Goal: Information Seeking & Learning: Check status

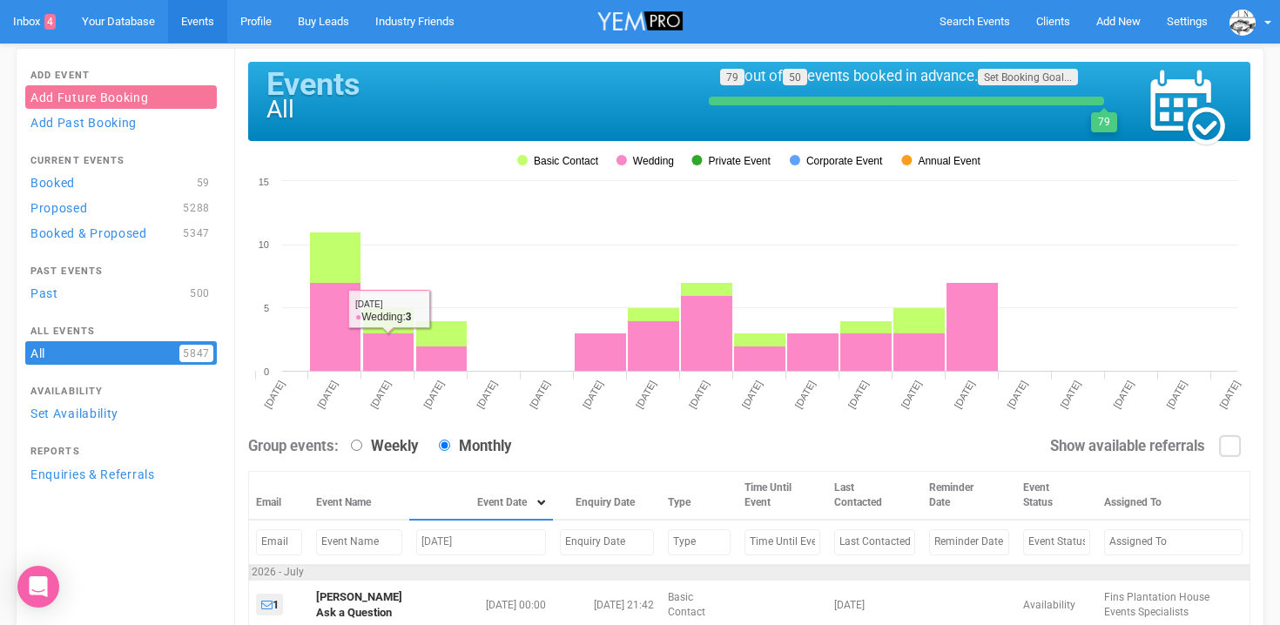
scroll to position [149, 0]
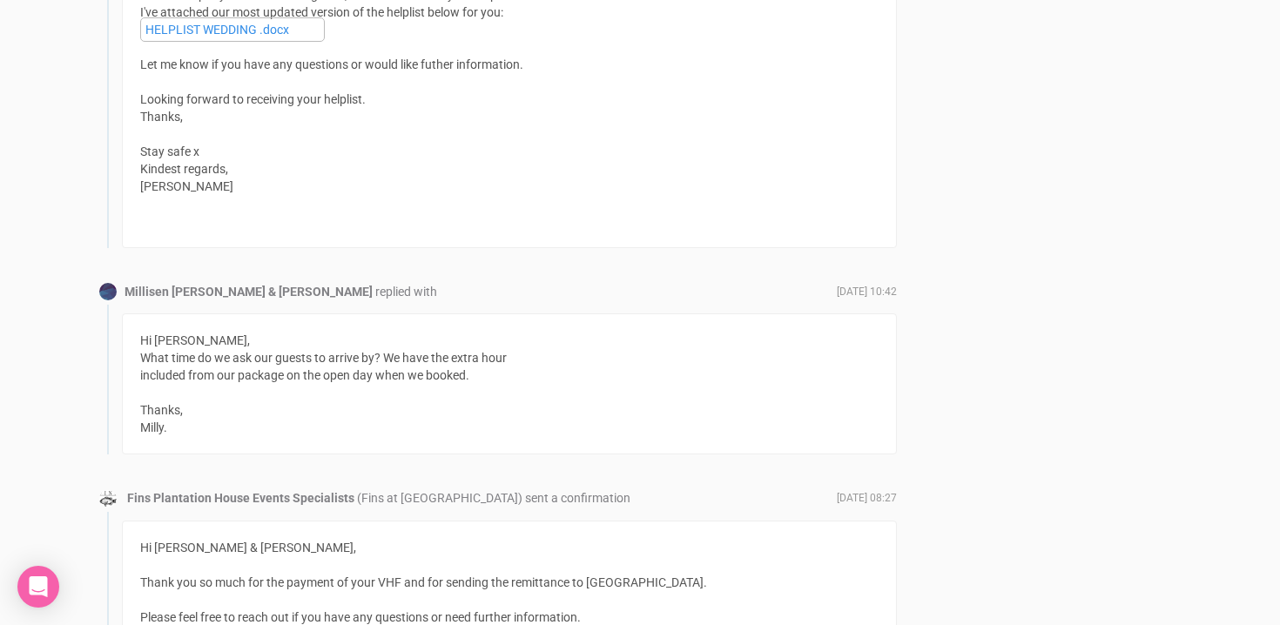
scroll to position [14652, 0]
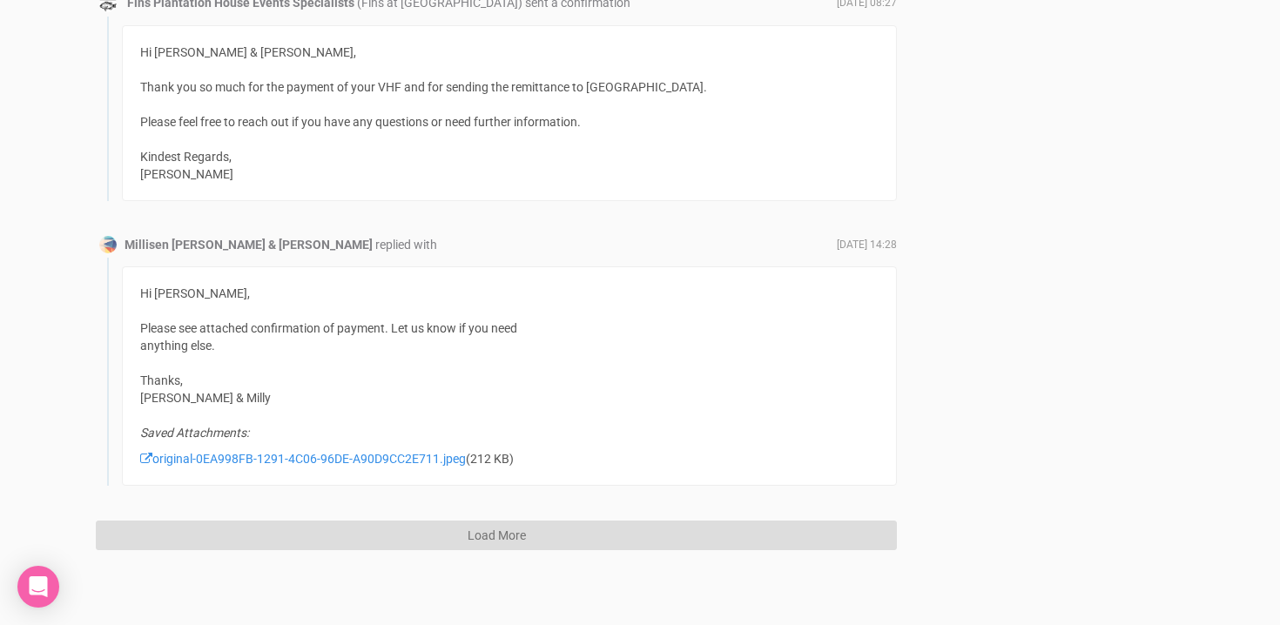
click at [503, 525] on button "Load More" at bounding box center [496, 536] width 801 height 30
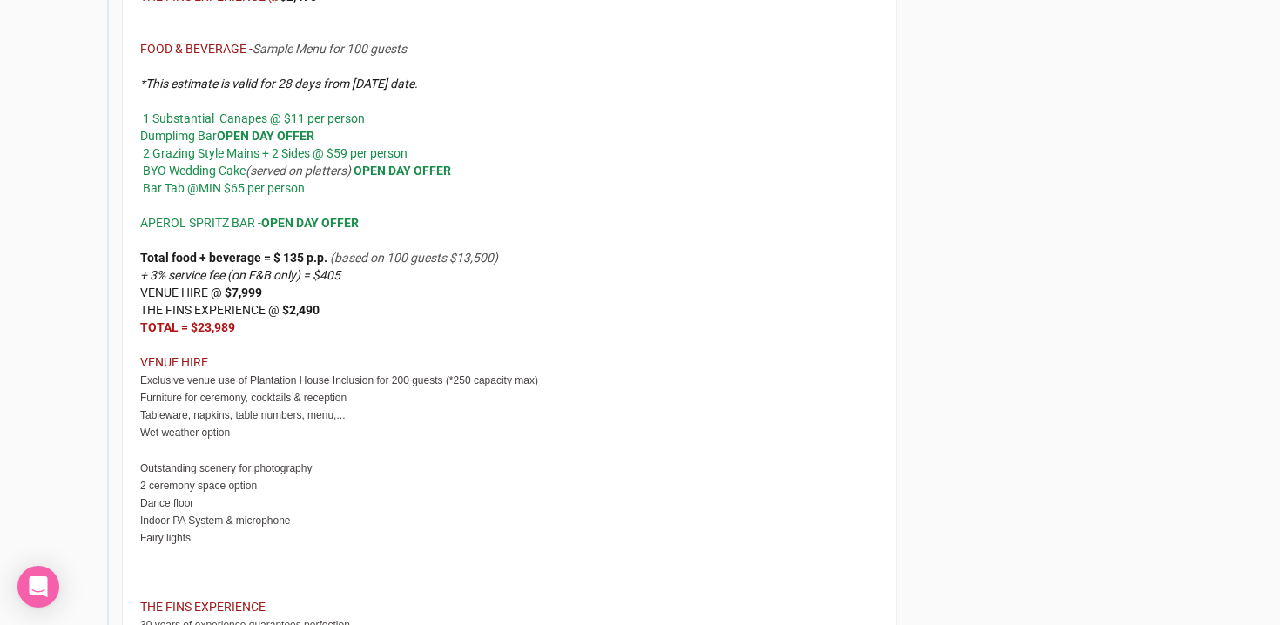
scroll to position [24357, 0]
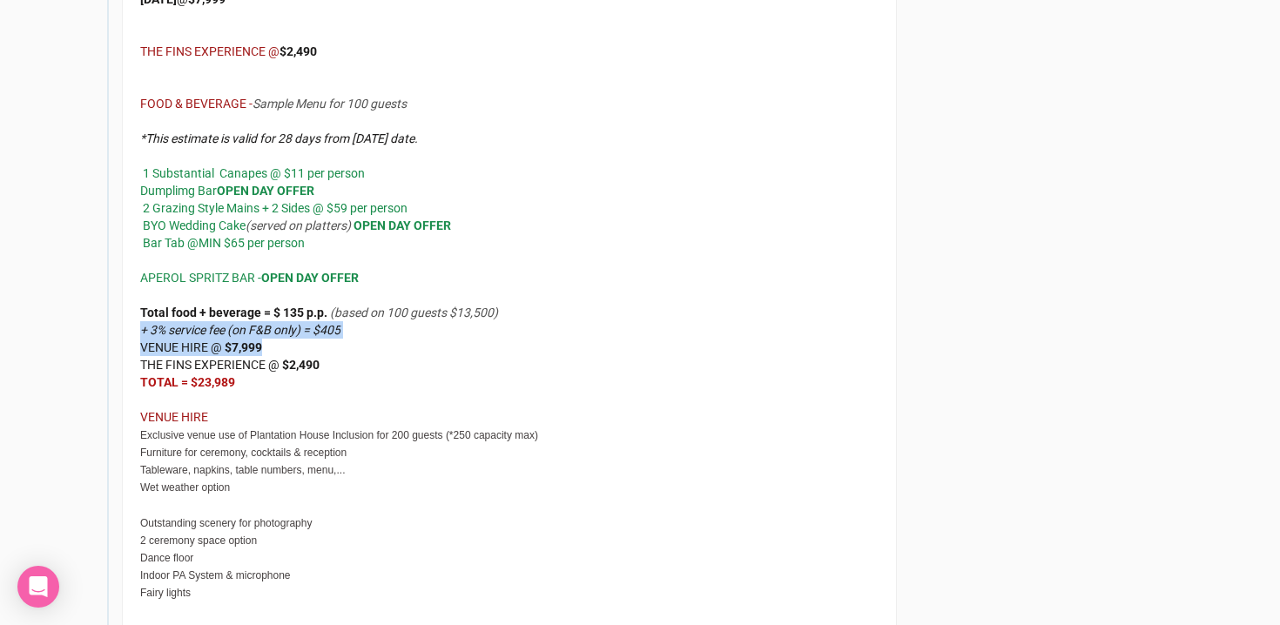
drag, startPoint x: 142, startPoint y: 323, endPoint x: 360, endPoint y: 333, distance: 217.9
click at [360, 333] on div "Total food + beverage = $ 135 p.p. (based on 100 guests $13,500) + 3% service f…" at bounding box center [509, 338] width 738 height 104
click at [350, 321] on div "Total food + beverage = $ 135 p.p. (based on 100 guests $13,500) + 3% service f…" at bounding box center [509, 338] width 738 height 104
drag, startPoint x: 365, startPoint y: 325, endPoint x: 135, endPoint y: 319, distance: 229.9
click at [135, 319] on div "Hi Millisen, Thanks so much for your time today! I'm happy to confirm that Frid…" at bounding box center [509, 471] width 775 height 1346
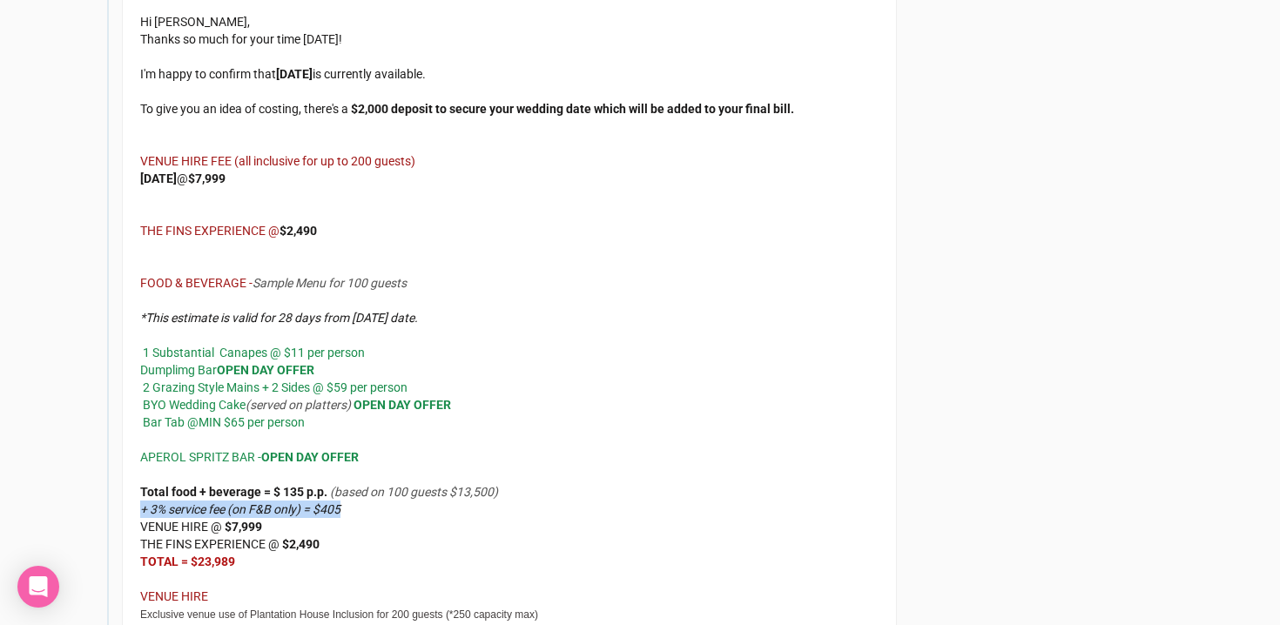
scroll to position [24180, 0]
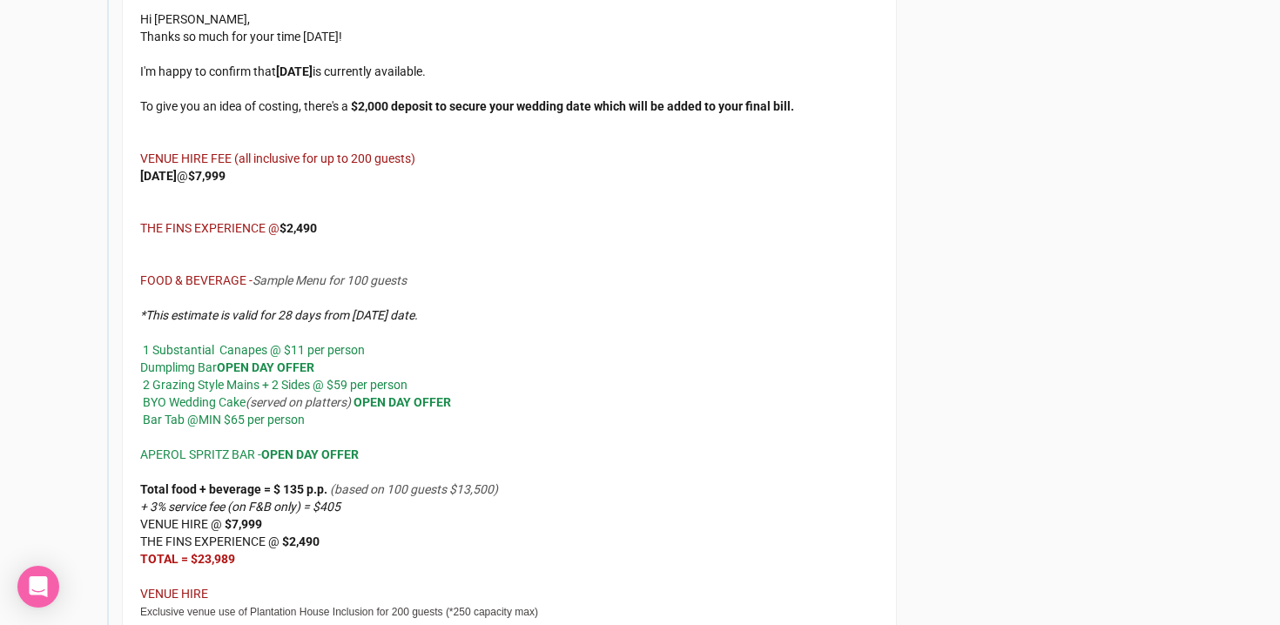
click at [601, 340] on div "*This estimate is valid for 28 days from today's date. 1 Substantial Canapes @ …" at bounding box center [509, 358] width 738 height 139
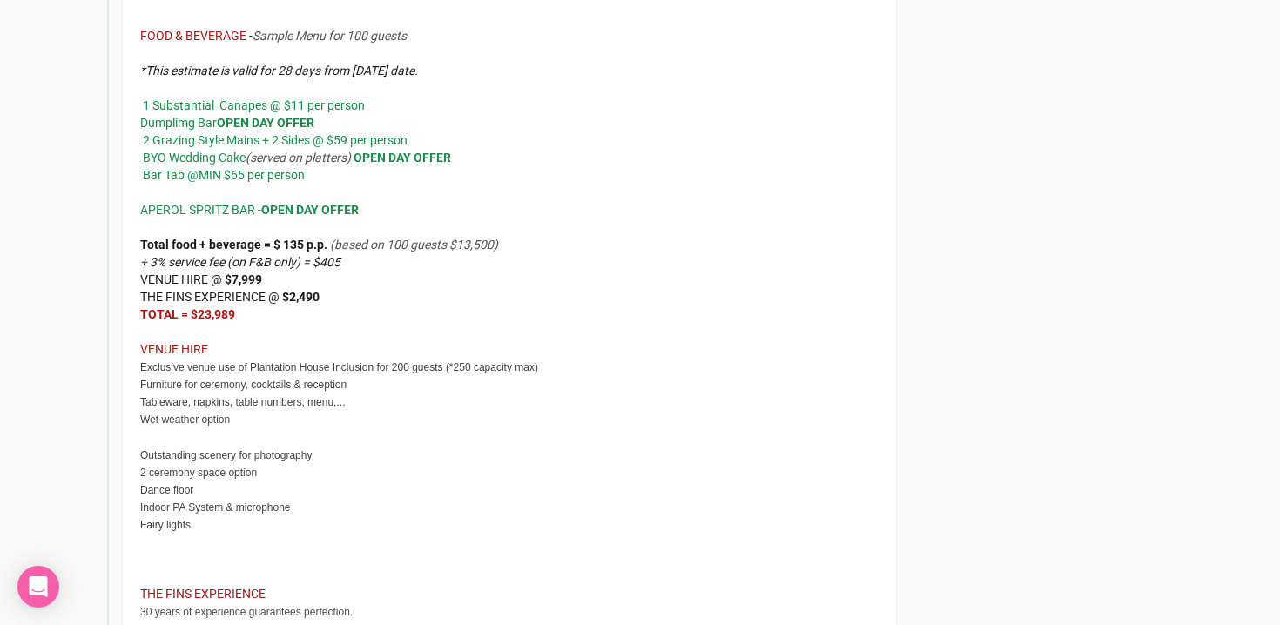
scroll to position [24429, 0]
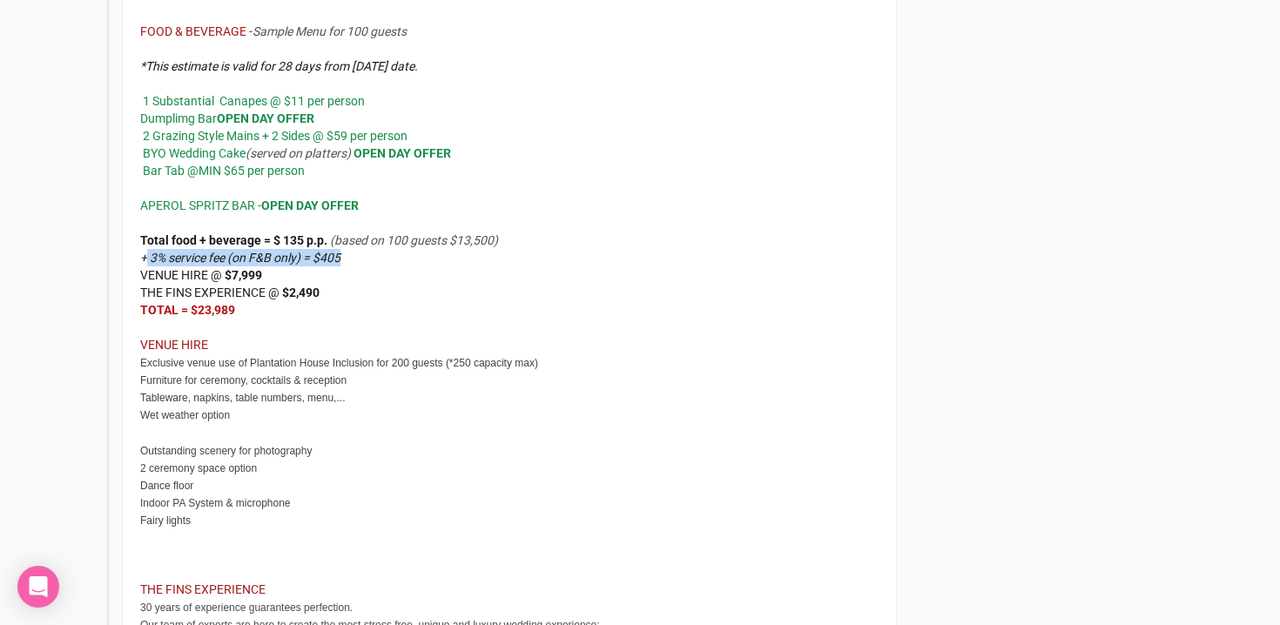
drag, startPoint x: 144, startPoint y: 253, endPoint x: 356, endPoint y: 249, distance: 212.5
click at [357, 249] on div "Total food + beverage = $ 135 p.p. (based on 100 guests $13,500) + 3% service f…" at bounding box center [509, 266] width 738 height 104
click at [356, 249] on div "Total food + beverage = $ 135 p.p. (based on 100 guests $13,500) + 3% service f…" at bounding box center [509, 266] width 738 height 104
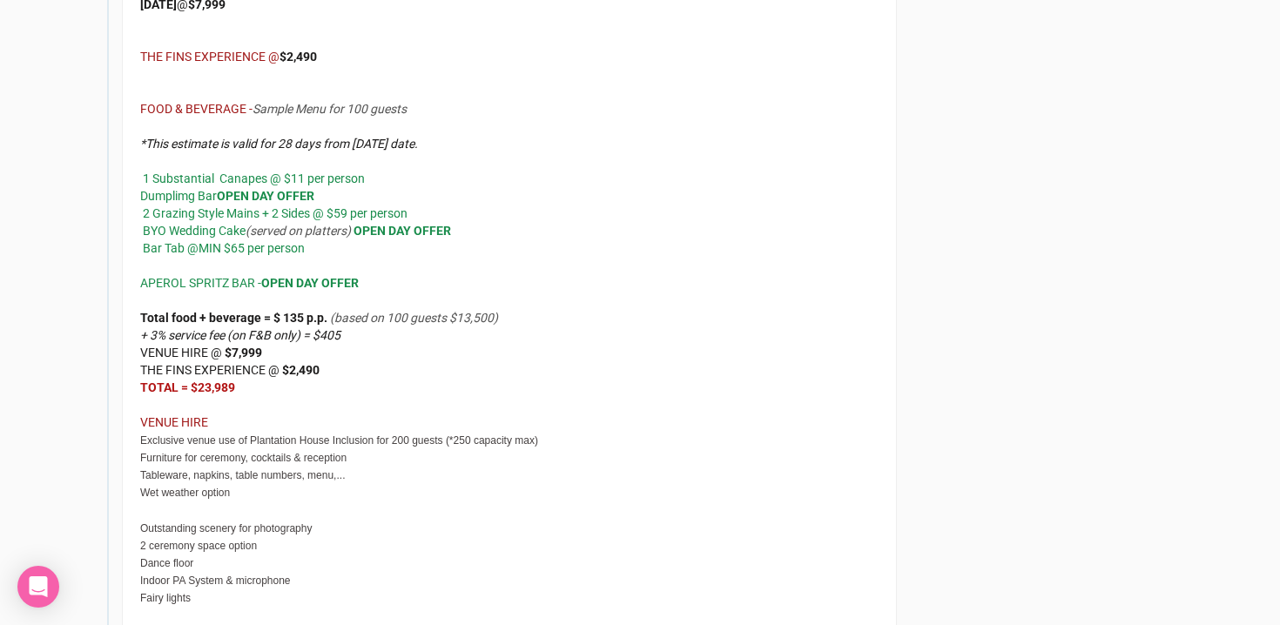
scroll to position [24350, 0]
drag, startPoint x: 141, startPoint y: 330, endPoint x: 354, endPoint y: 338, distance: 213.5
click at [353, 338] on div "Total food + beverage = $ 135 p.p. (based on 100 guests $13,500) + 3% service f…" at bounding box center [509, 345] width 738 height 104
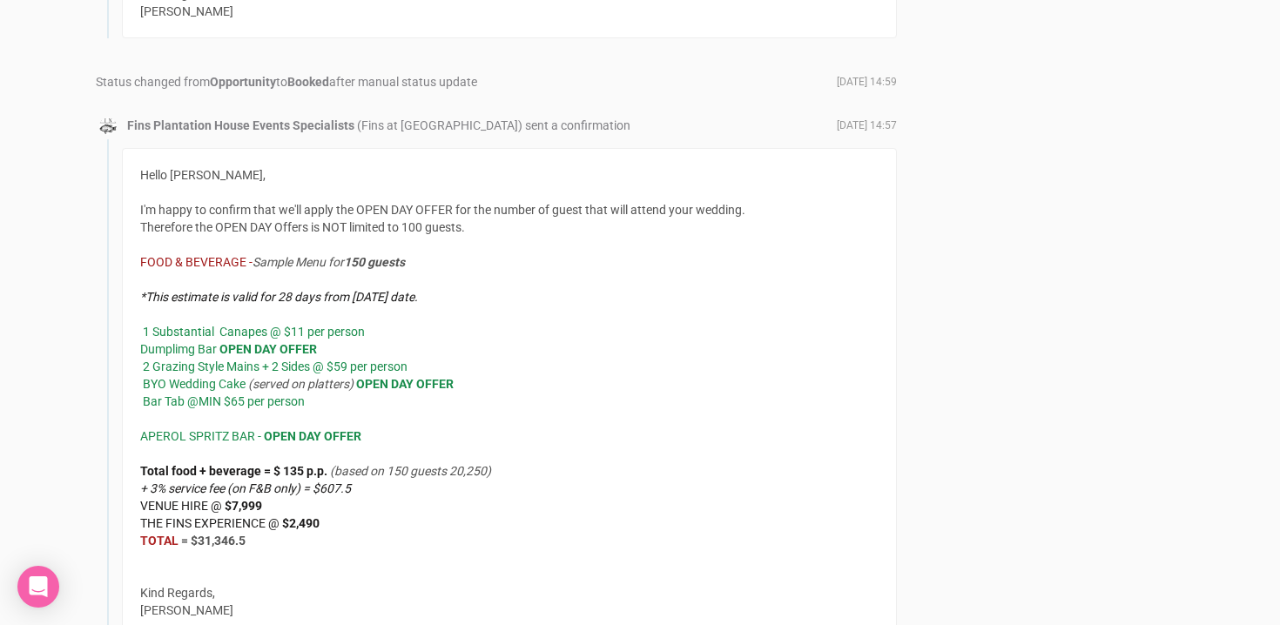
scroll to position [23289, 0]
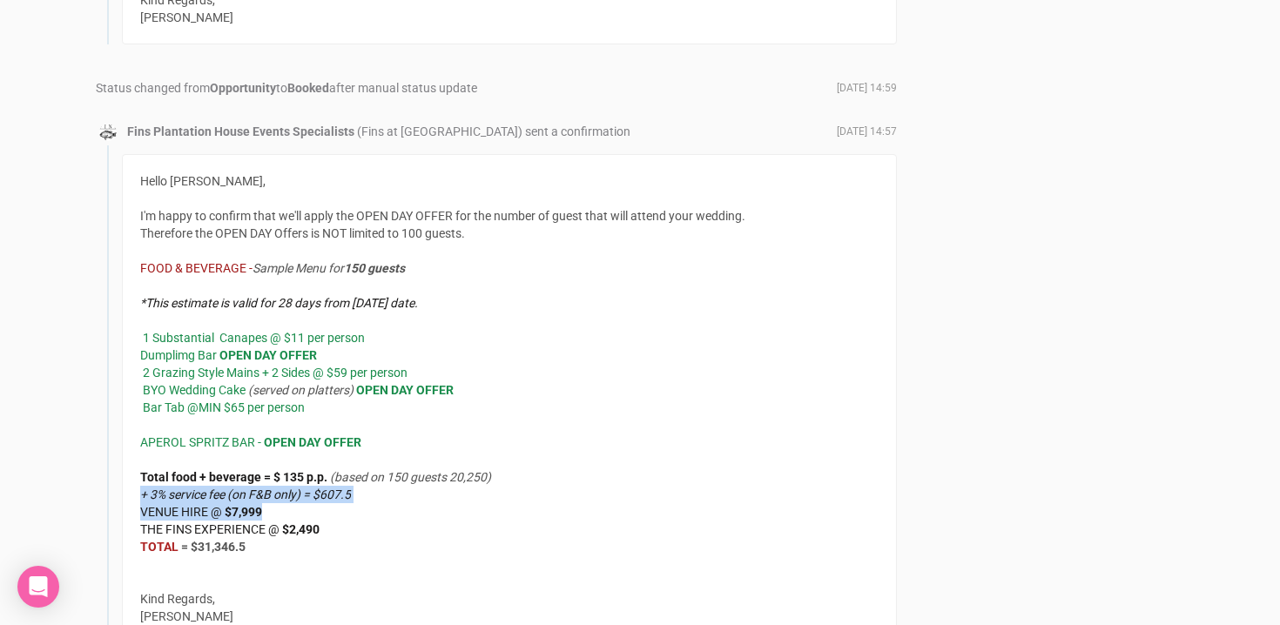
drag, startPoint x: 135, startPoint y: 487, endPoint x: 378, endPoint y: 500, distance: 243.3
click at [376, 500] on div "Hello Millisen, I'm happy to confirm that we'll apply the OPEN DAY OFFER for th…" at bounding box center [509, 416] width 775 height 524
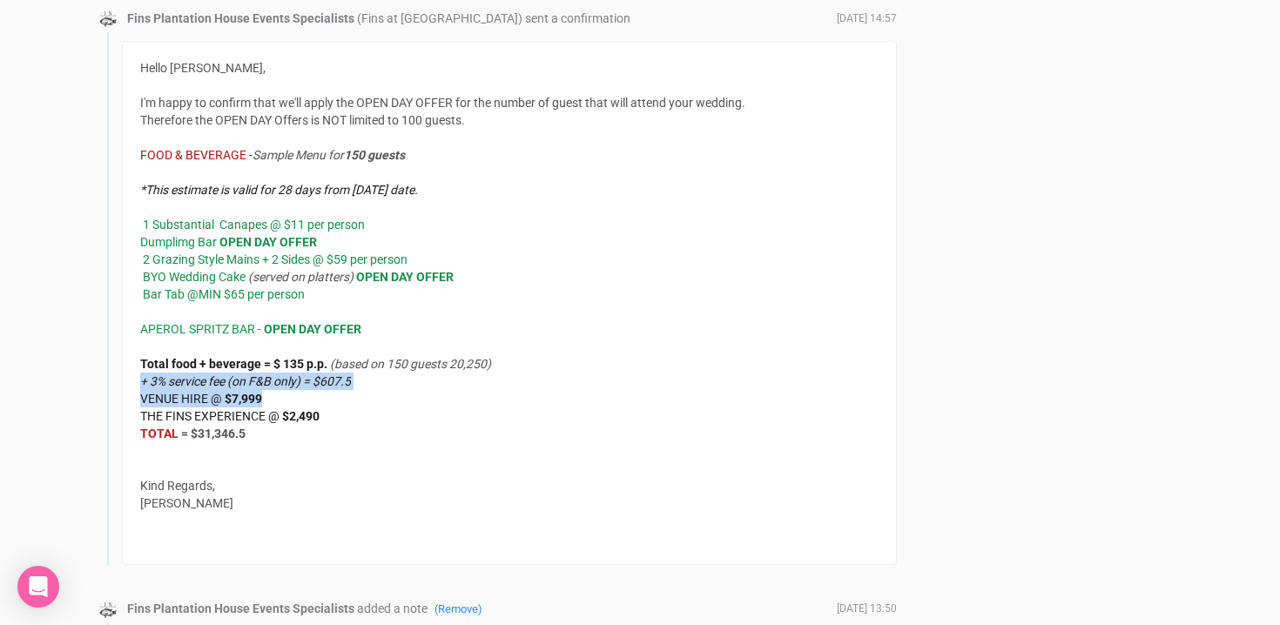
scroll to position [23407, 0]
